Goal: Find specific page/section: Find specific page/section

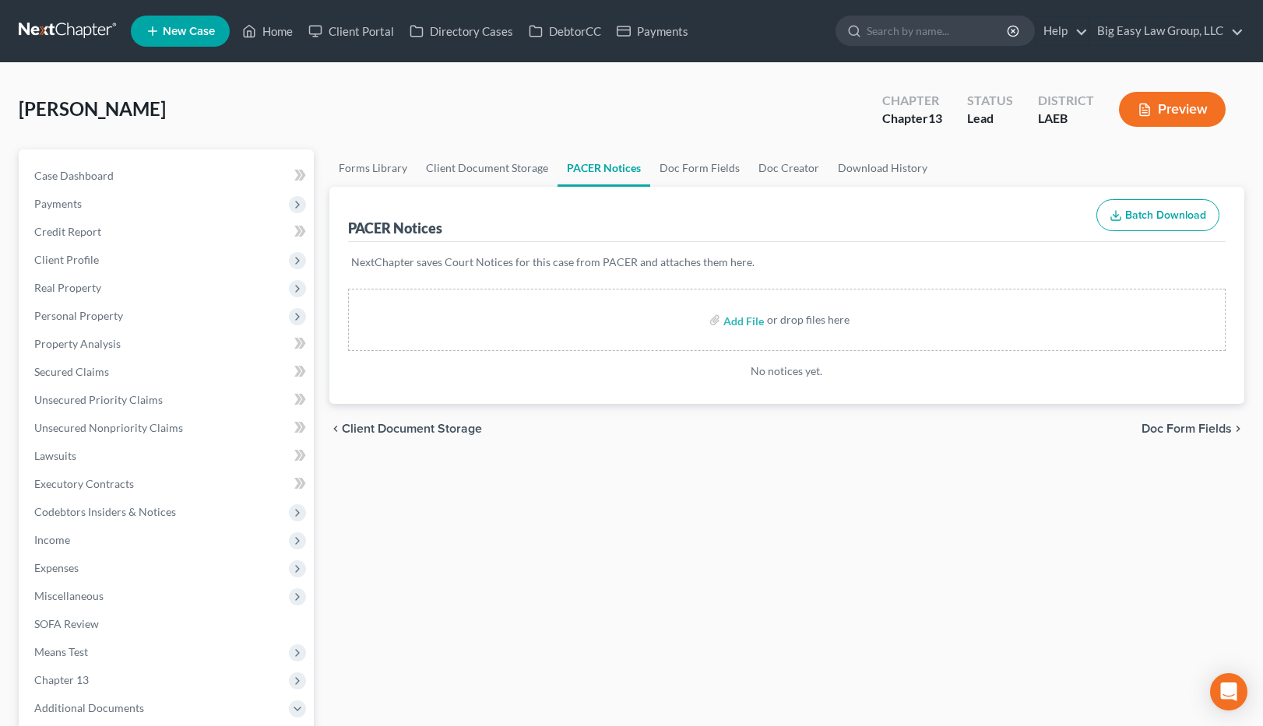
scroll to position [13, 0]
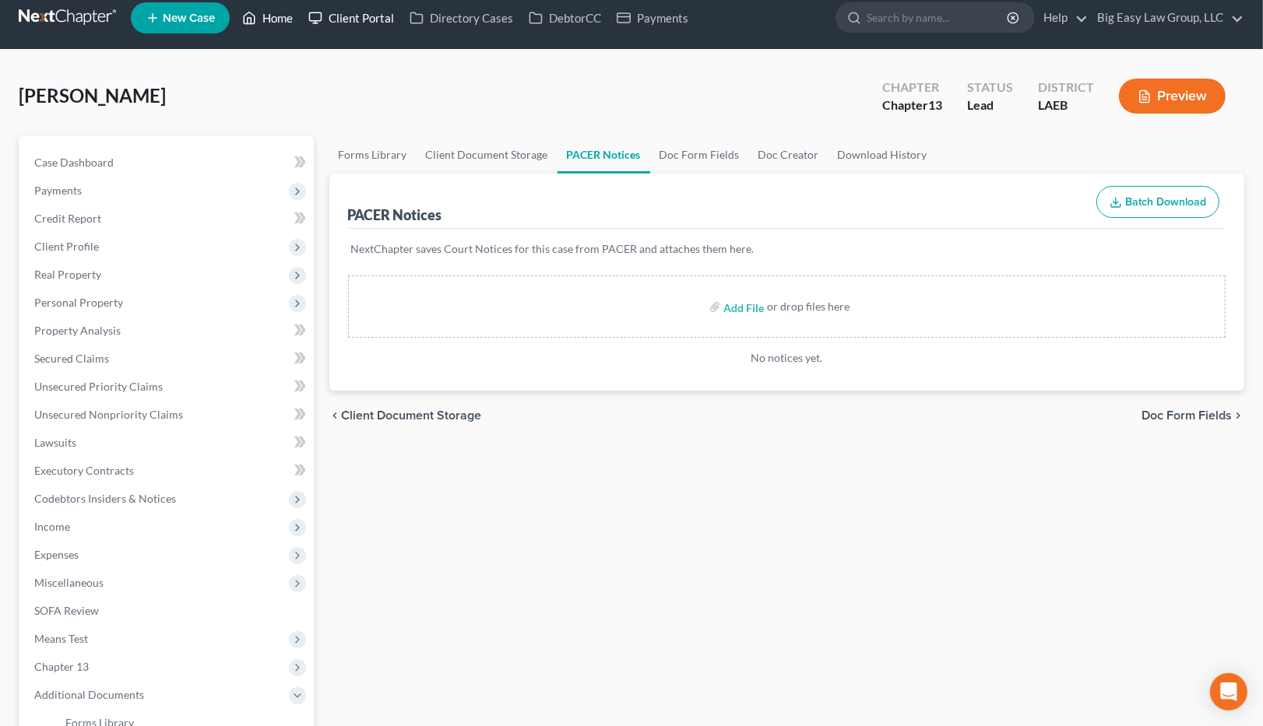
drag, startPoint x: 289, startPoint y: 16, endPoint x: 335, endPoint y: 19, distance: 46.0
click at [289, 16] on link "Home" at bounding box center [267, 18] width 66 height 28
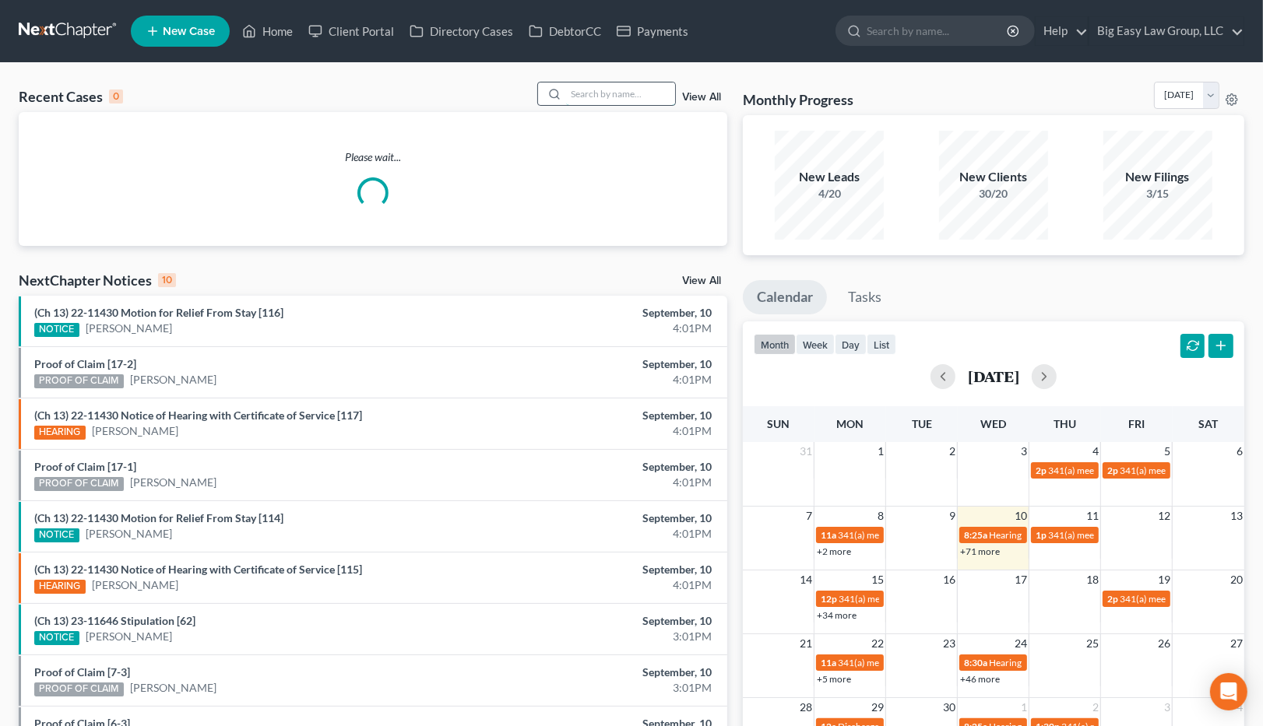
click at [594, 95] on input "search" at bounding box center [620, 94] width 109 height 23
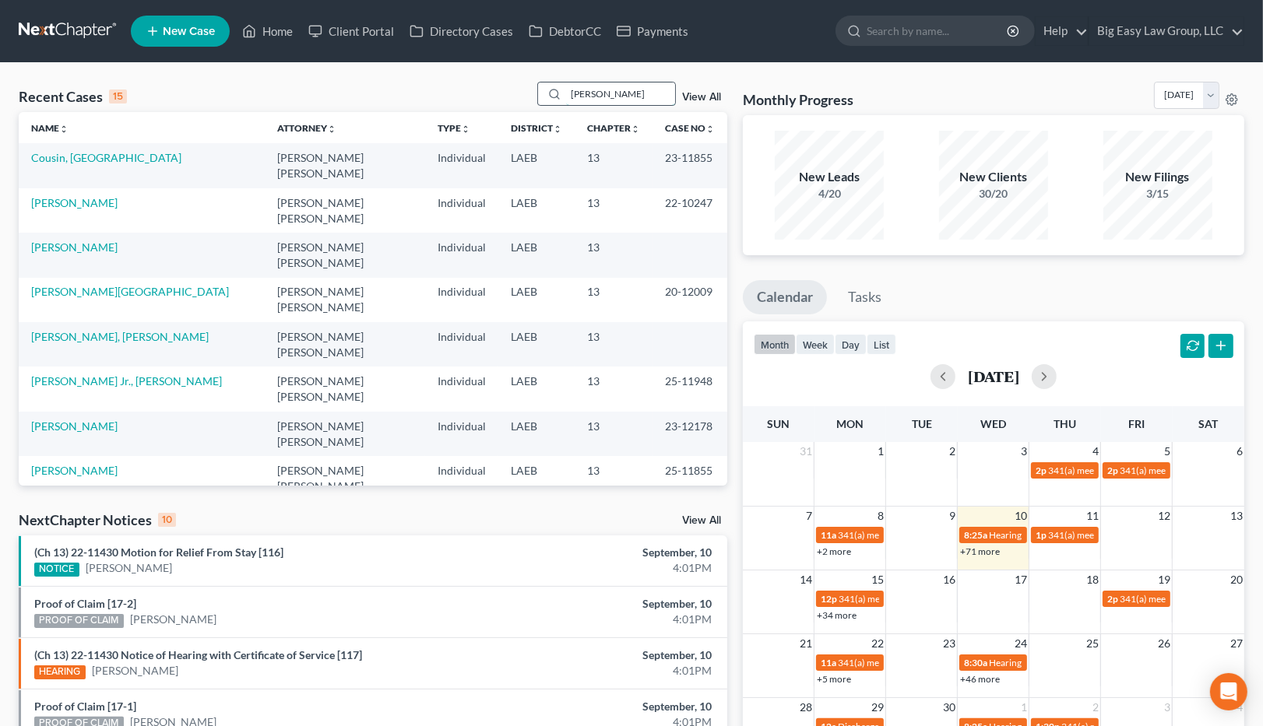
type input "[PERSON_NAME]"
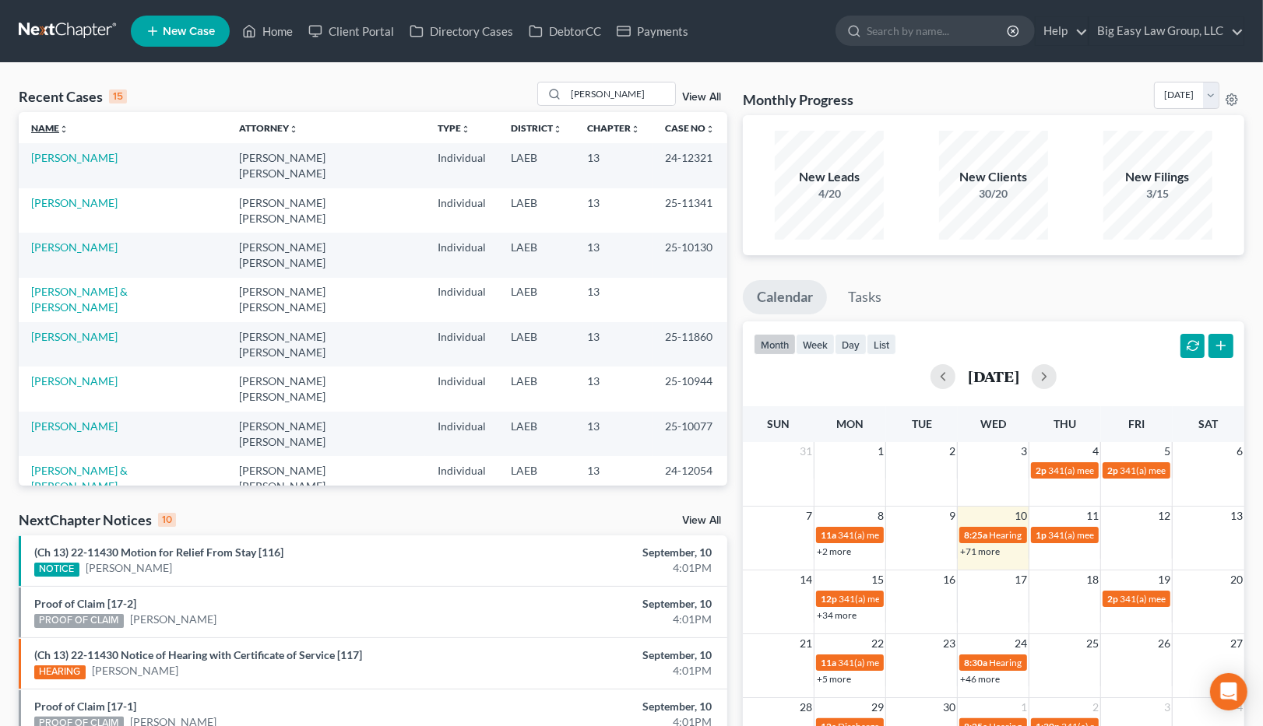
click at [55, 125] on link "Name unfold_more expand_more expand_less" at bounding box center [49, 128] width 37 height 12
click at [283, 26] on link "Home" at bounding box center [267, 31] width 66 height 28
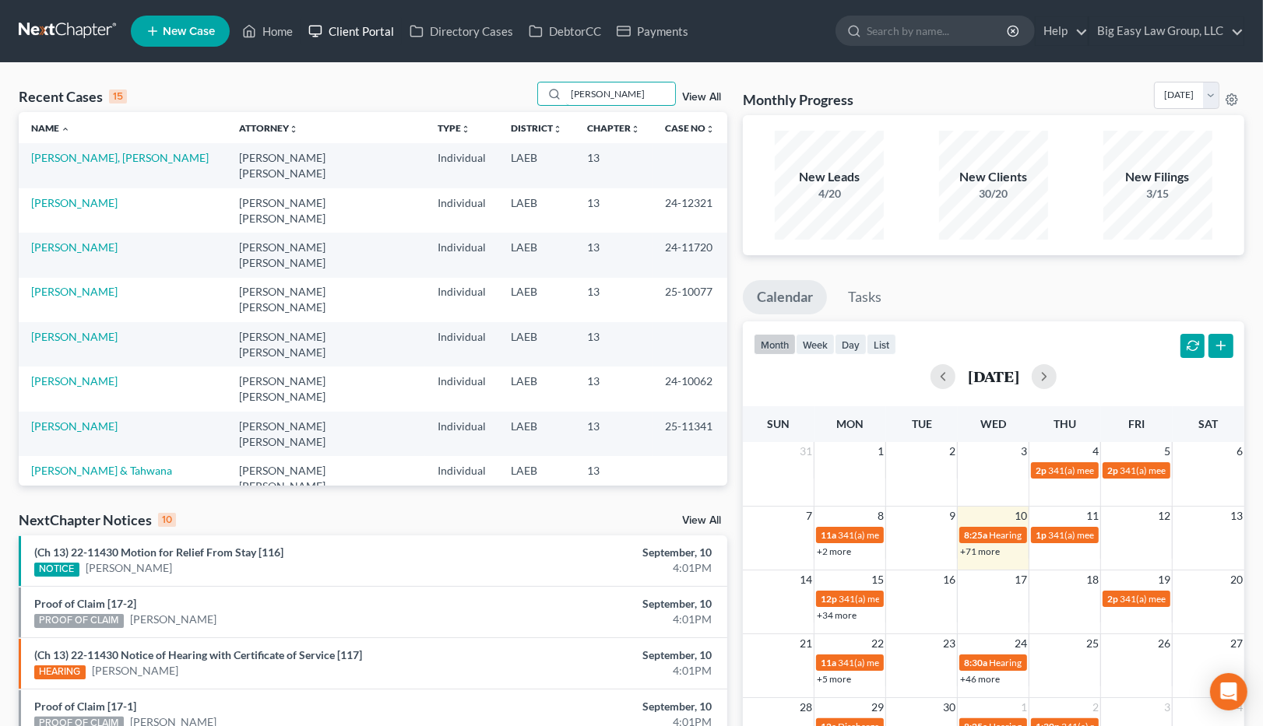
drag, startPoint x: 653, startPoint y: 96, endPoint x: 390, endPoint y: 44, distance: 268.1
click at [402, 66] on div "Recent Cases 15 [PERSON_NAME] View All Name unfold_more expand_more expand_less…" at bounding box center [631, 577] width 1263 height 1029
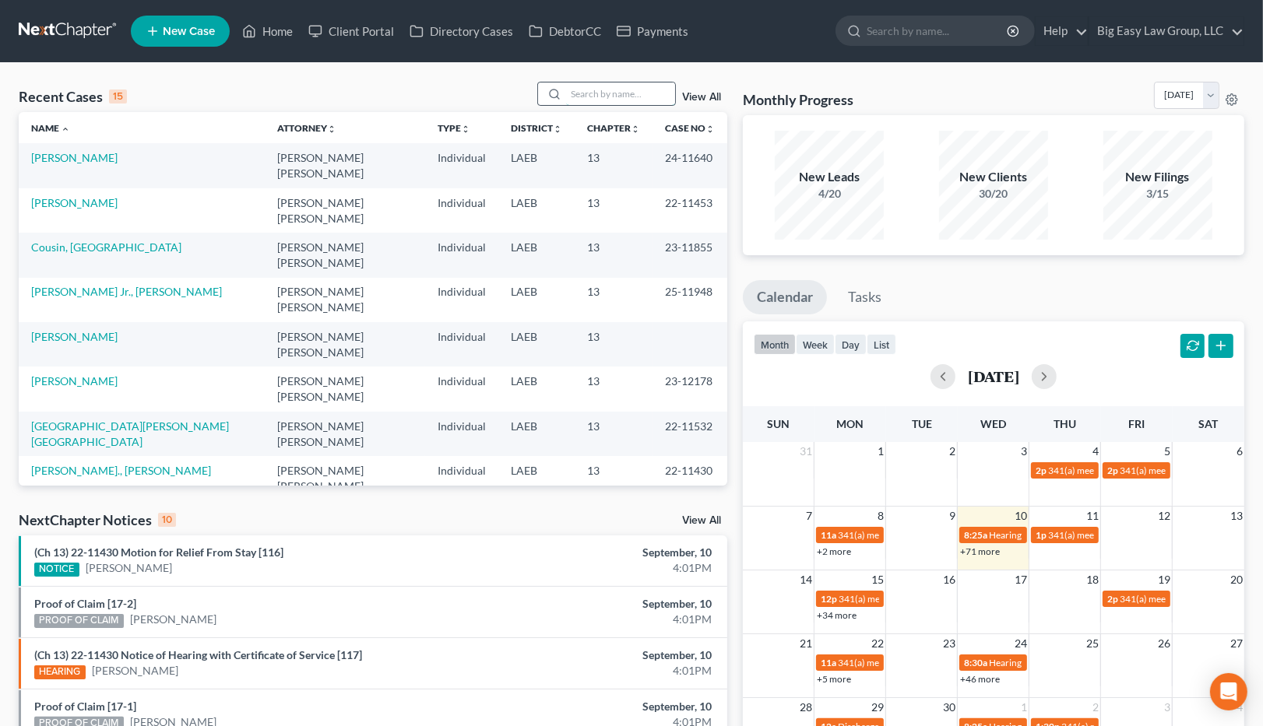
click at [610, 96] on input "search" at bounding box center [620, 94] width 109 height 23
type input "[PERSON_NAME]"
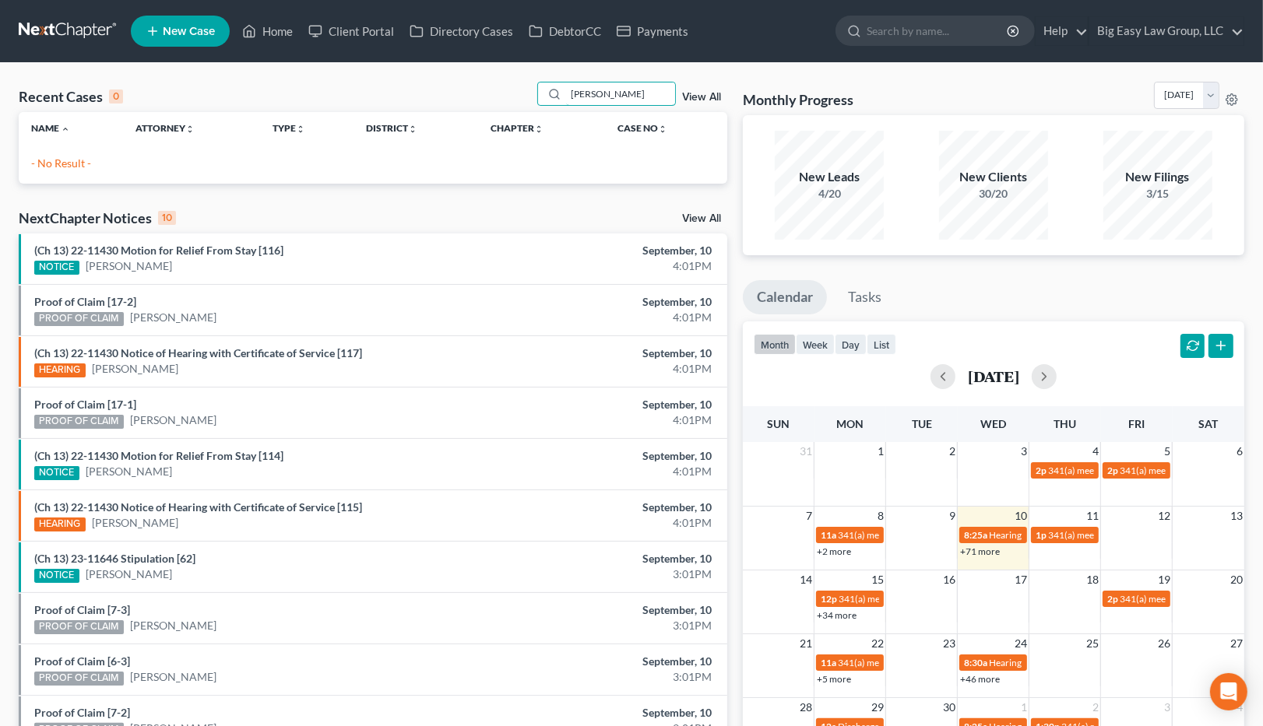
drag, startPoint x: 616, startPoint y: 98, endPoint x: 514, endPoint y: 75, distance: 104.6
click at [515, 75] on div "Recent Cases 0 [PERSON_NAME] View All Name unfold_more expand_more expand_less …" at bounding box center [631, 467] width 1263 height 808
